Goal: Navigation & Orientation: Find specific page/section

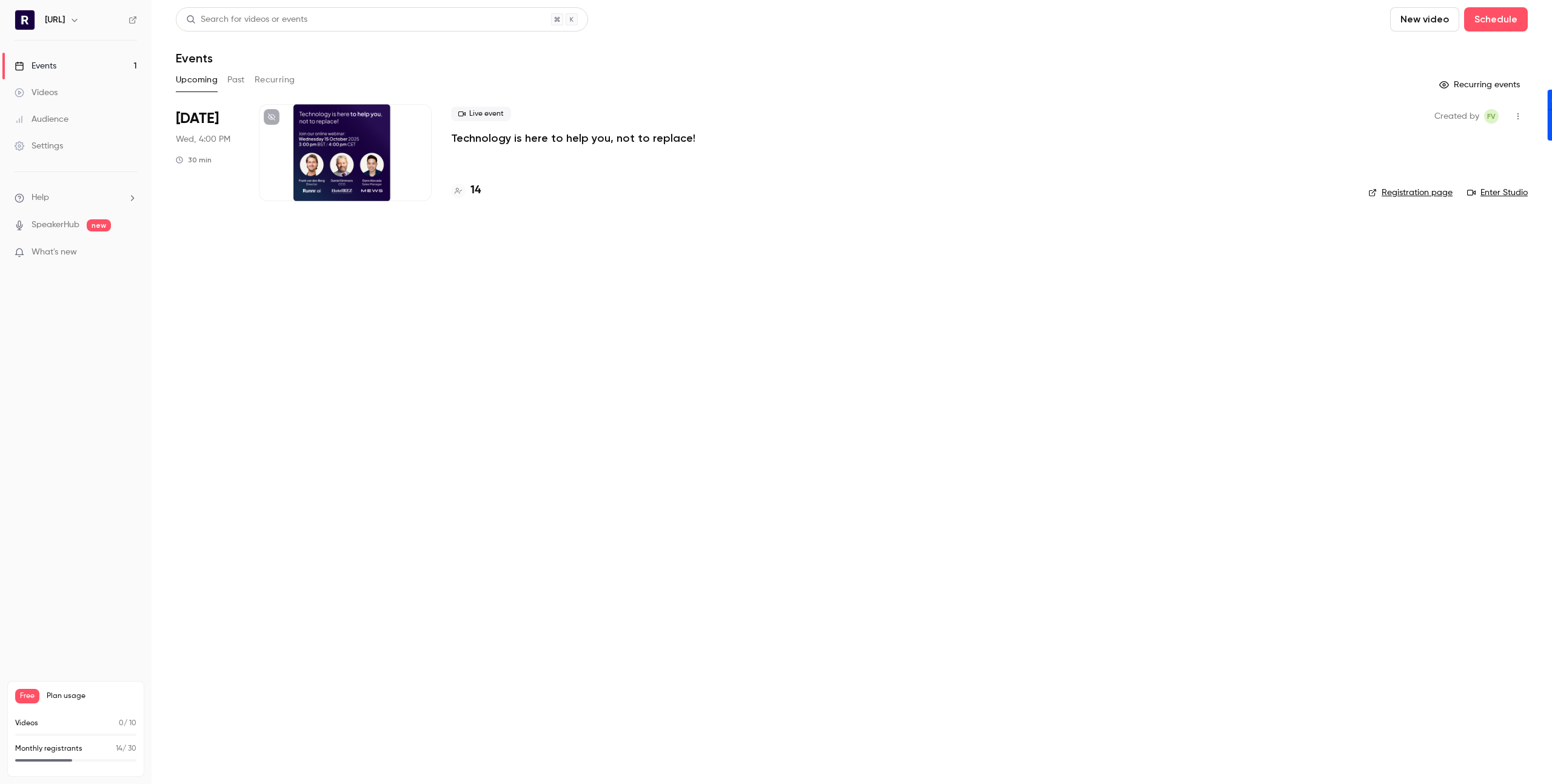
click at [85, 65] on link "Events 1" at bounding box center [76, 65] width 152 height 27
click at [473, 185] on h4 "14" at bounding box center [475, 190] width 10 height 17
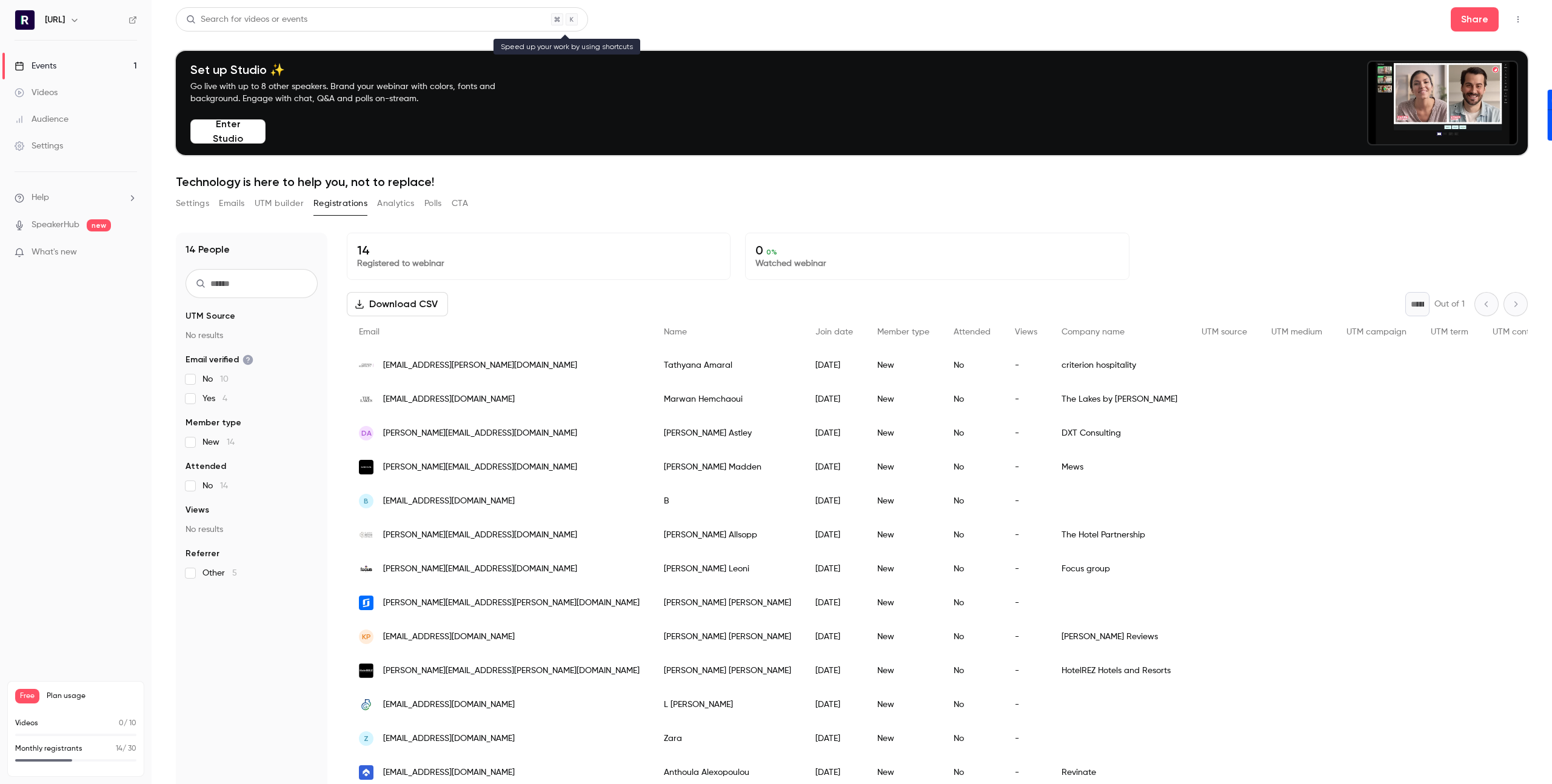
scroll to position [3, 0]
